Goal: Find specific page/section: Find specific page/section

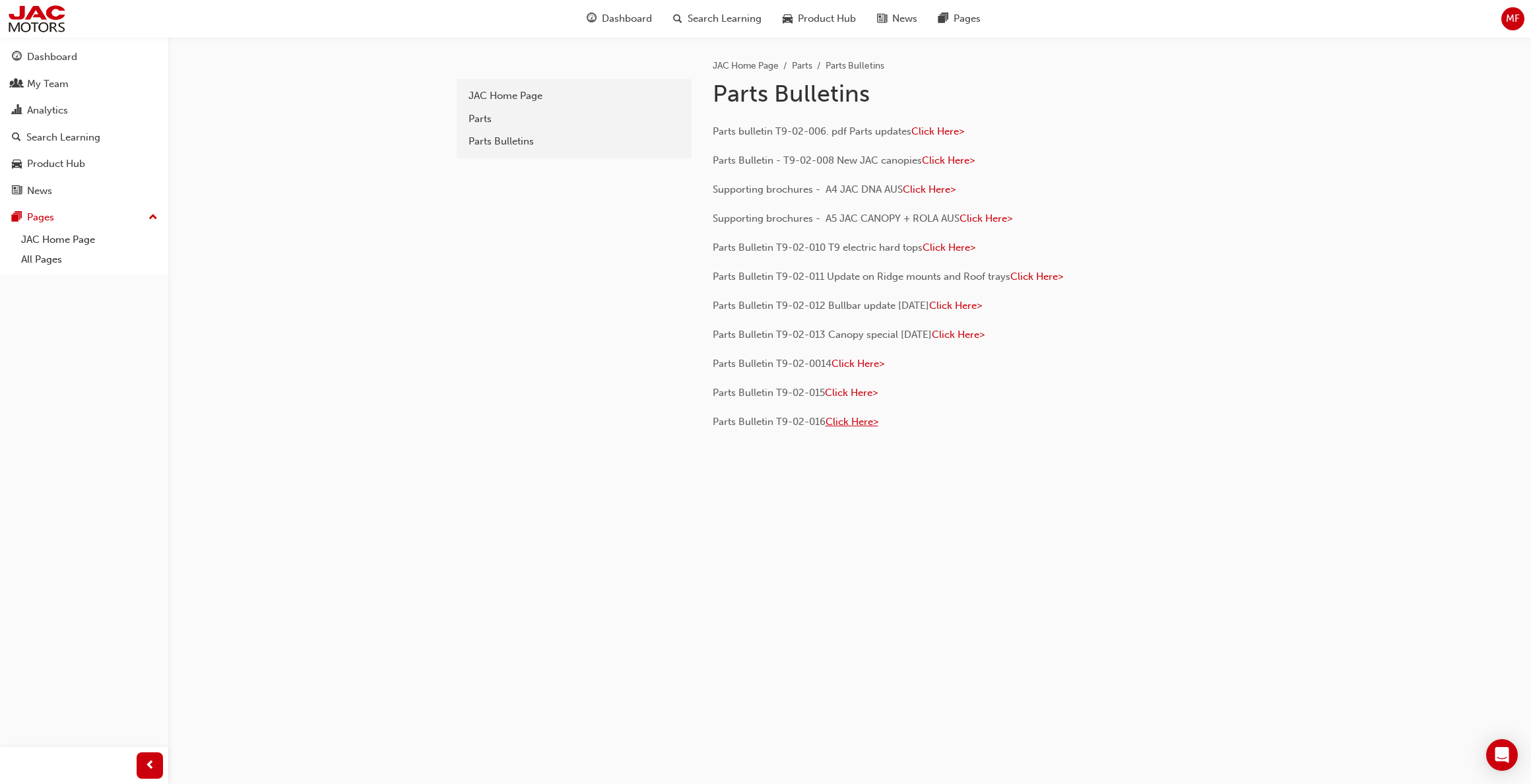
click at [835, 422] on span "Click Here>" at bounding box center [851, 421] width 53 height 12
click at [859, 393] on span "Click Here>" at bounding box center [851, 392] width 53 height 12
click at [852, 367] on span "Click Here>" at bounding box center [857, 363] width 53 height 12
click at [943, 246] on span "Click Here>" at bounding box center [949, 247] width 53 height 12
